Goal: Browse casually

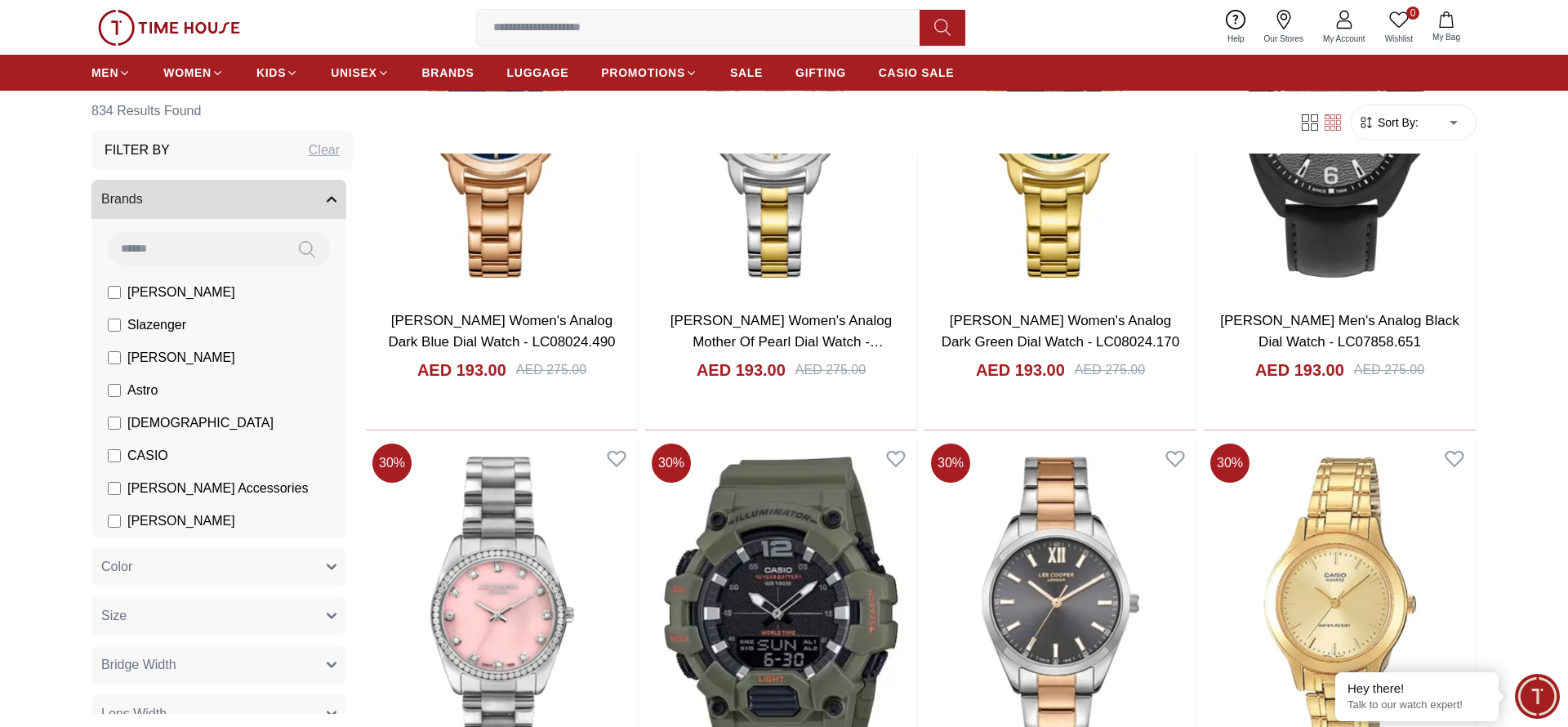
scroll to position [2734, 0]
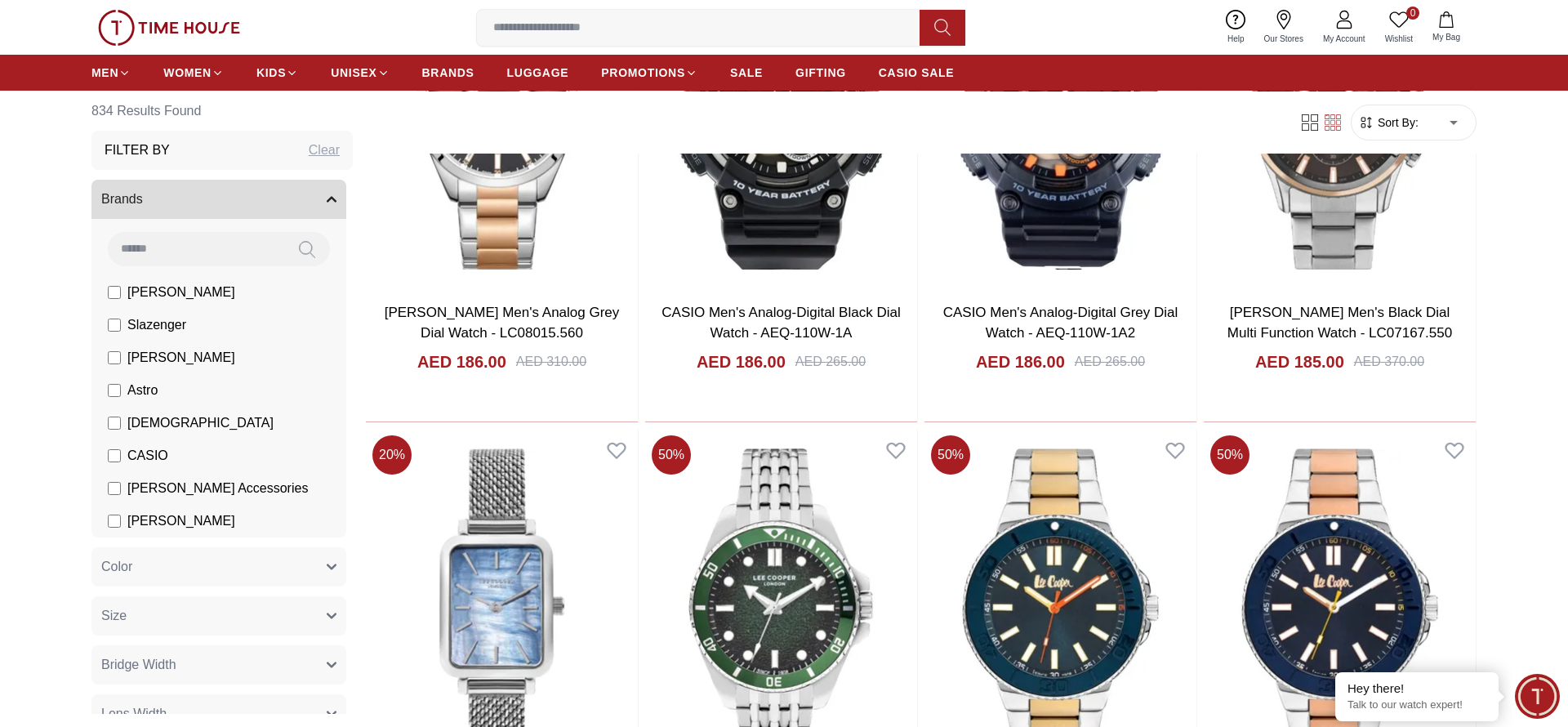
scroll to position [7799, 0]
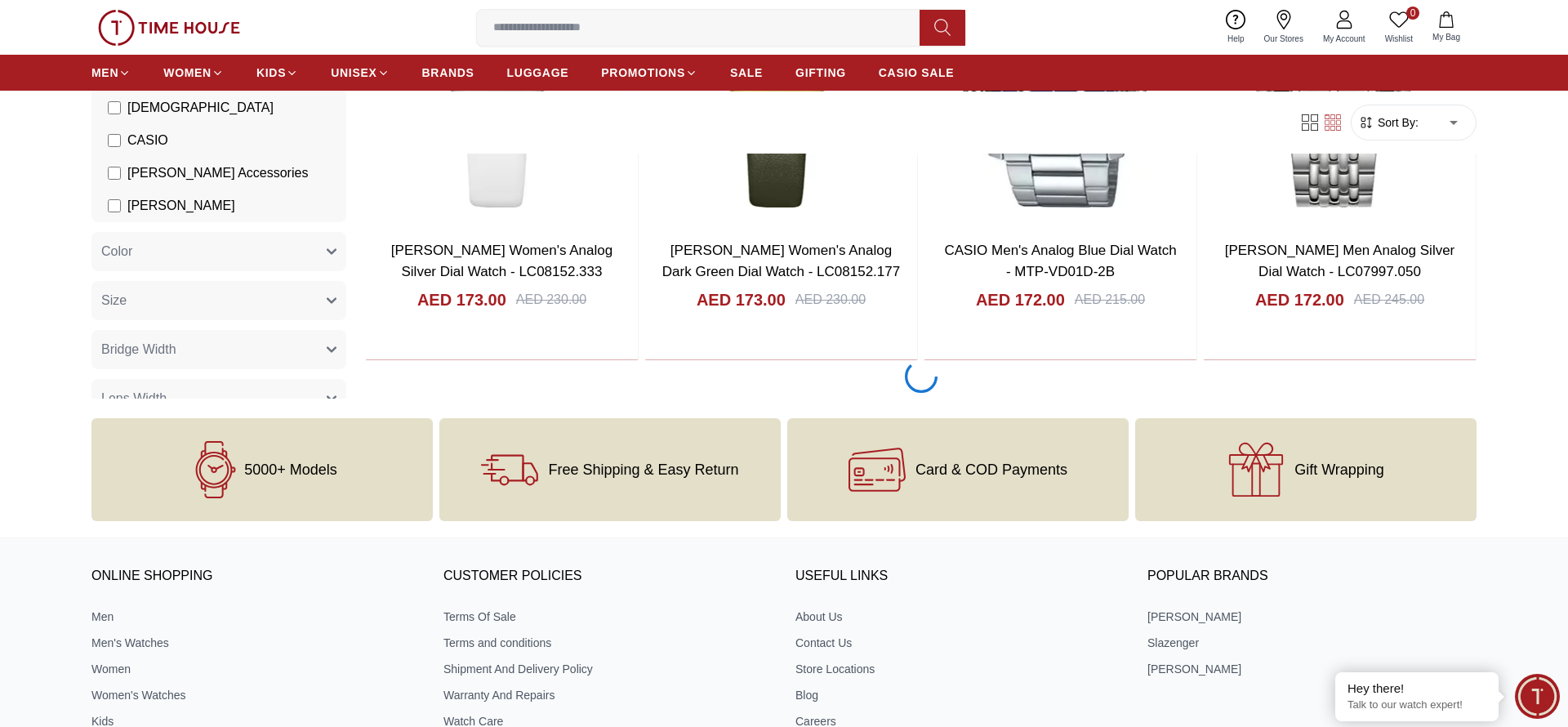
scroll to position [12865, 0]
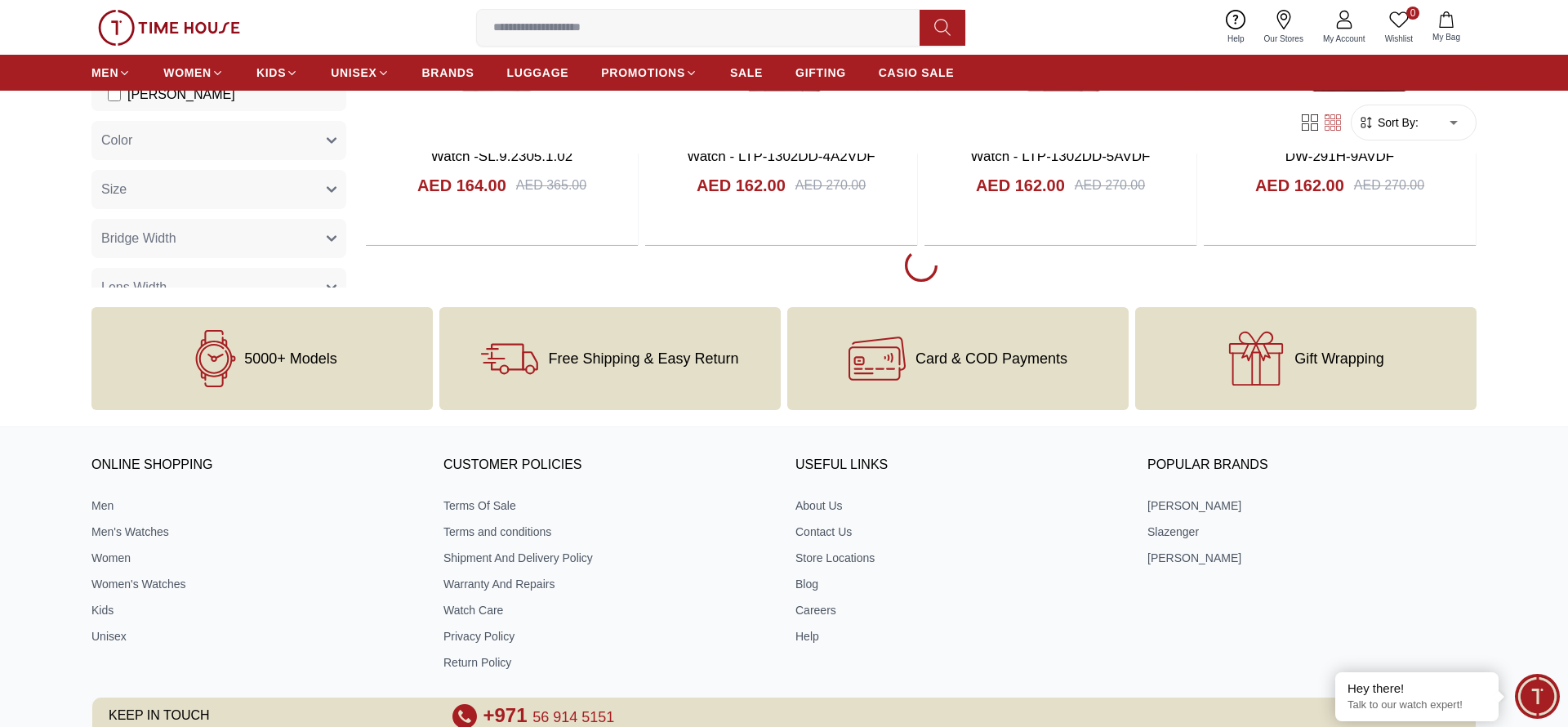
scroll to position [17930, 0]
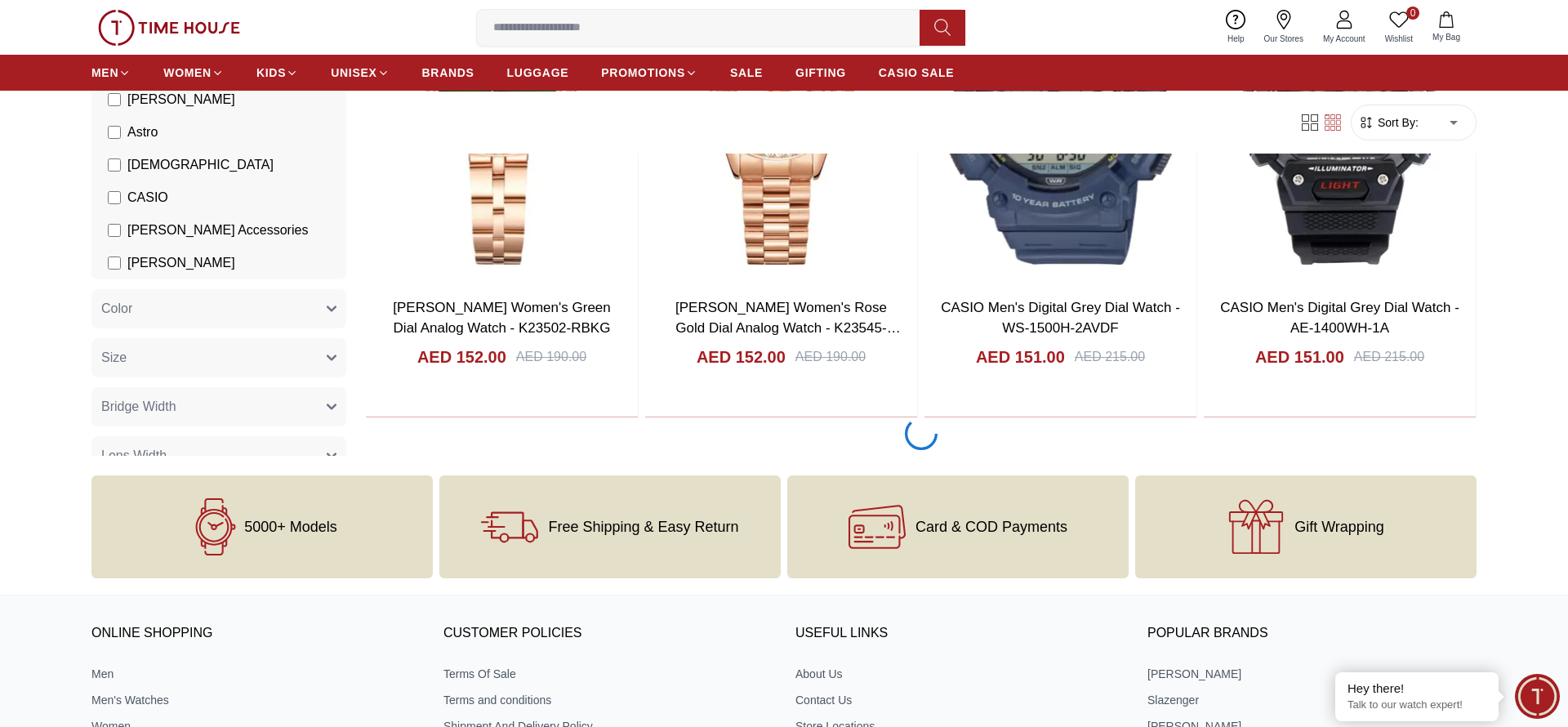
scroll to position [22996, 0]
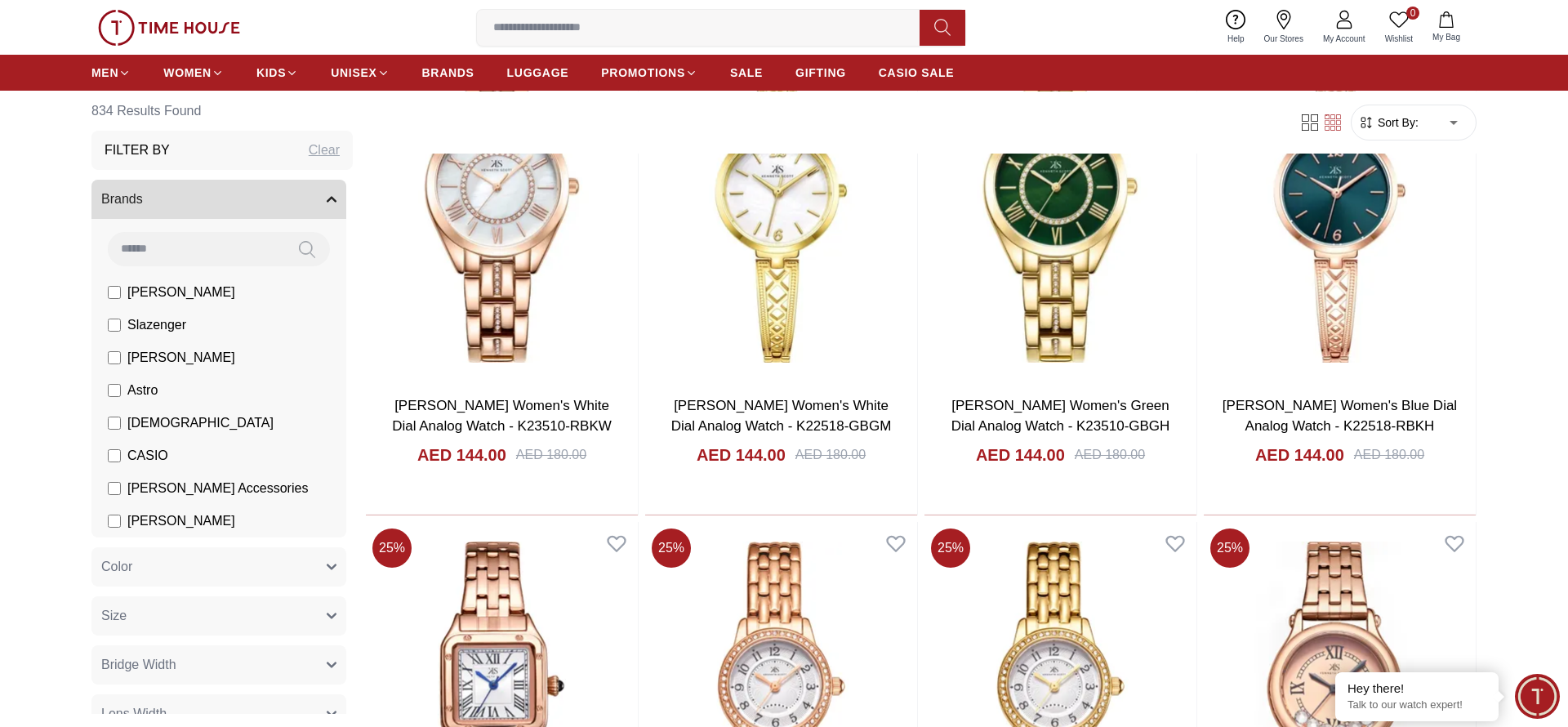
scroll to position [28062, 0]
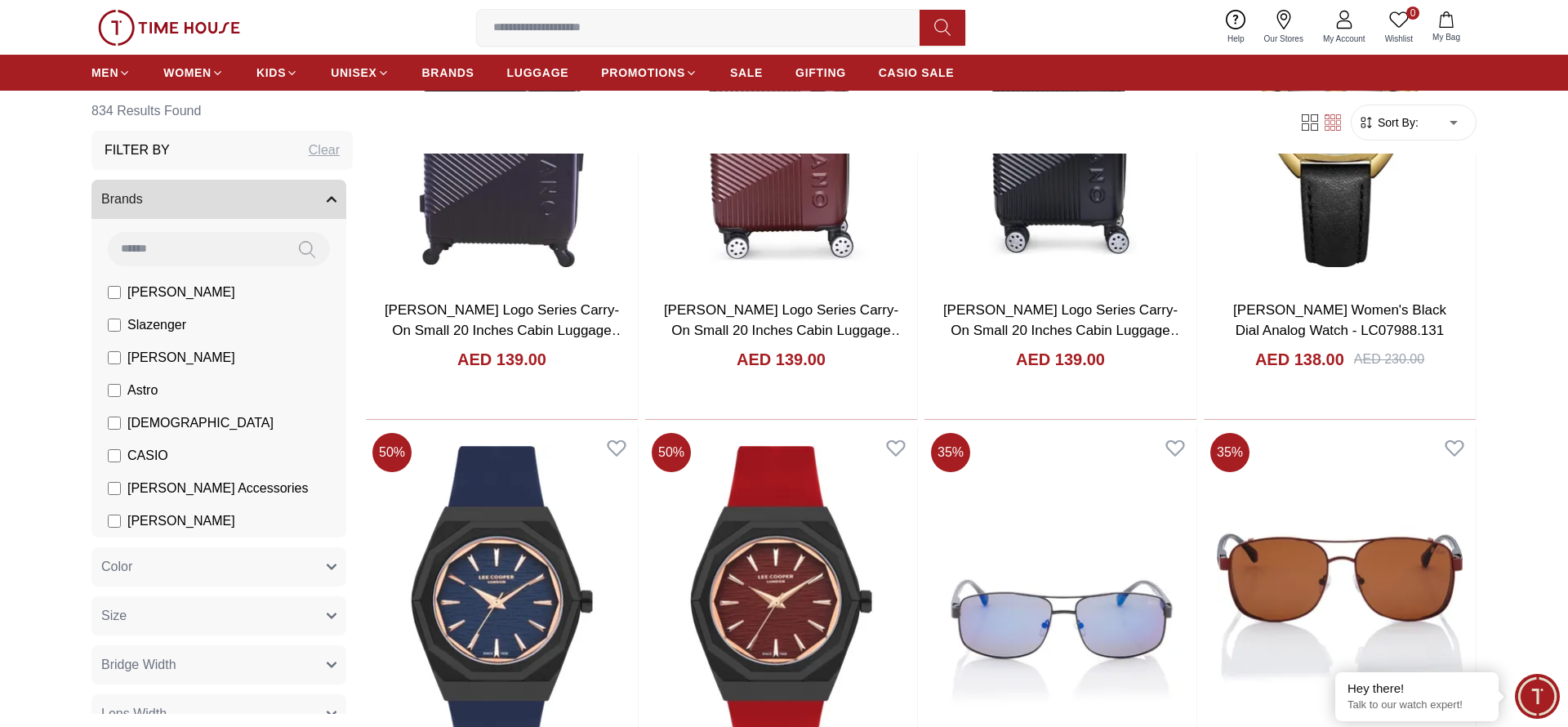
scroll to position [33127, 0]
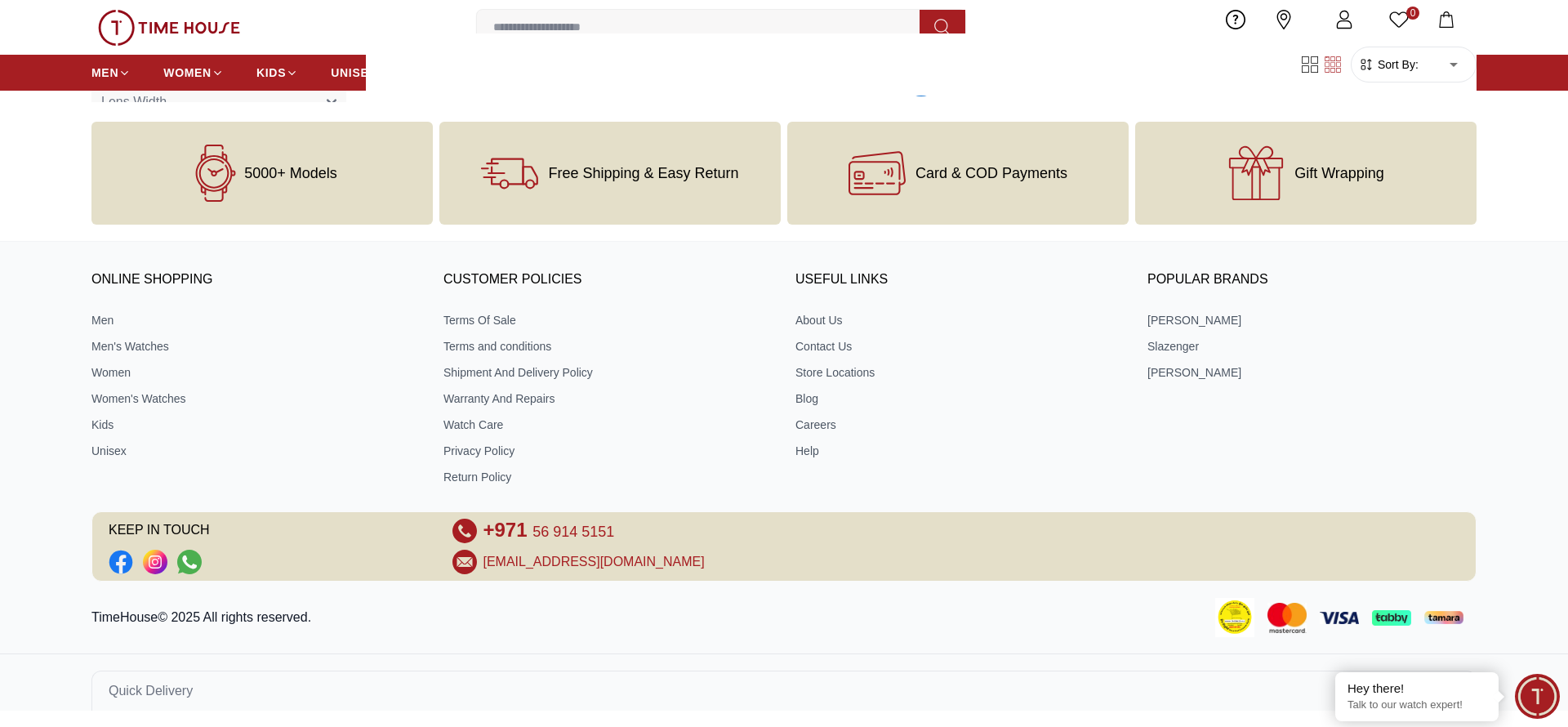
scroll to position [38194, 0]
